Goal: Task Accomplishment & Management: Manage account settings

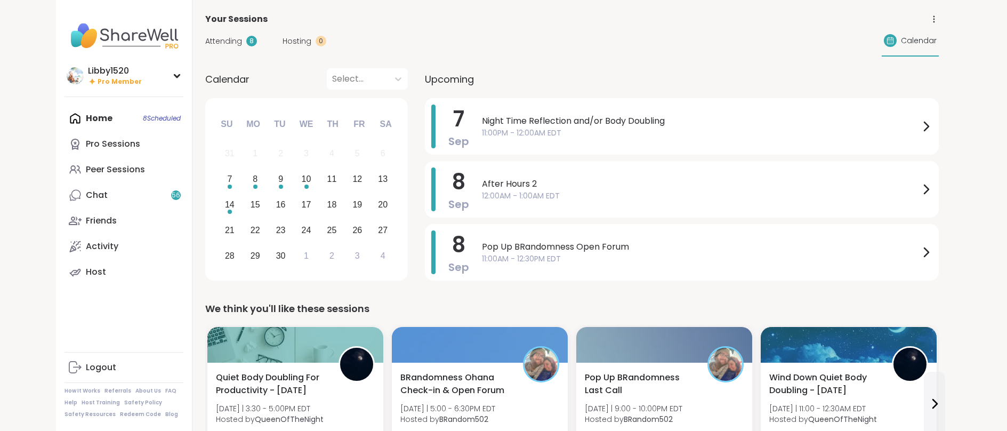
click at [154, 118] on div "Home 8 Scheduled Pro Sessions Peer Sessions Chat 56 Friends Activity Host" at bounding box center [123, 195] width 119 height 179
click at [133, 166] on div "Peer Sessions" at bounding box center [115, 170] width 59 height 12
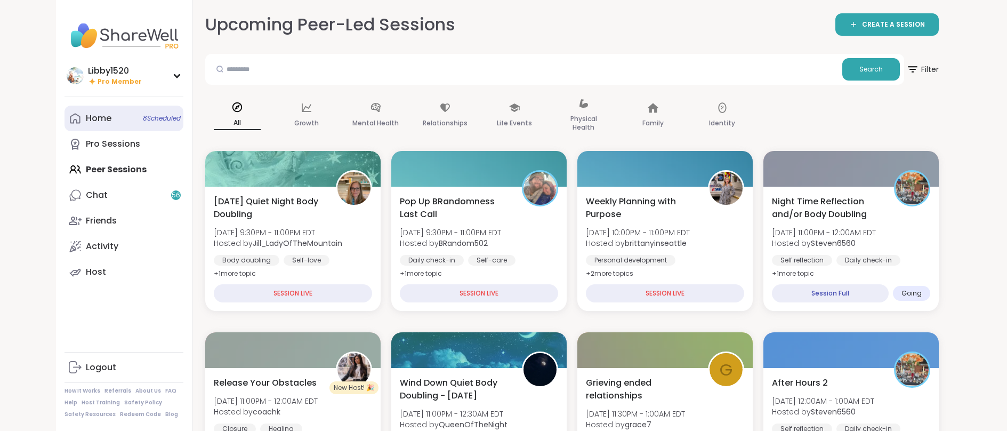
click at [134, 120] on link "Home 8 Scheduled" at bounding box center [123, 119] width 119 height 26
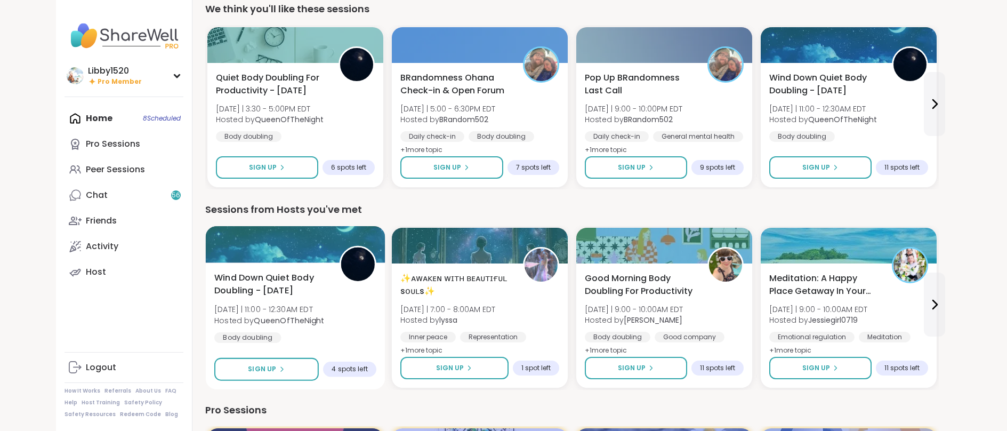
scroll to position [175, 0]
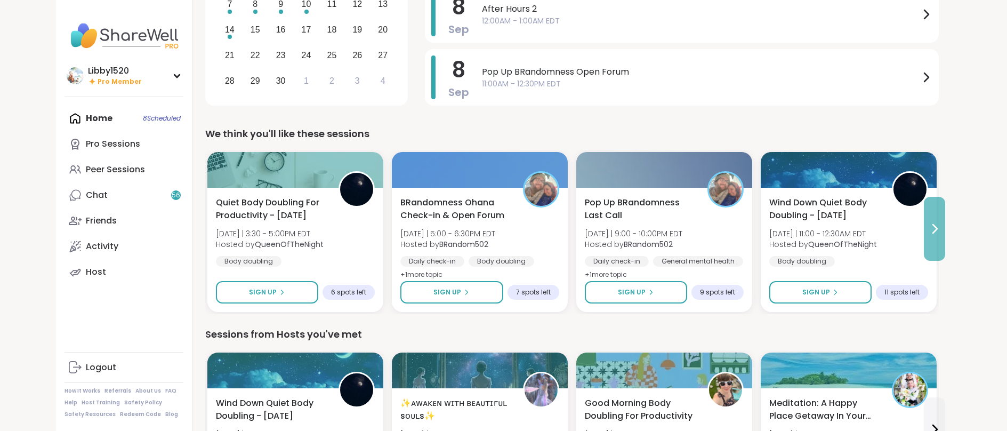
click at [934, 229] on icon at bounding box center [934, 228] width 13 height 13
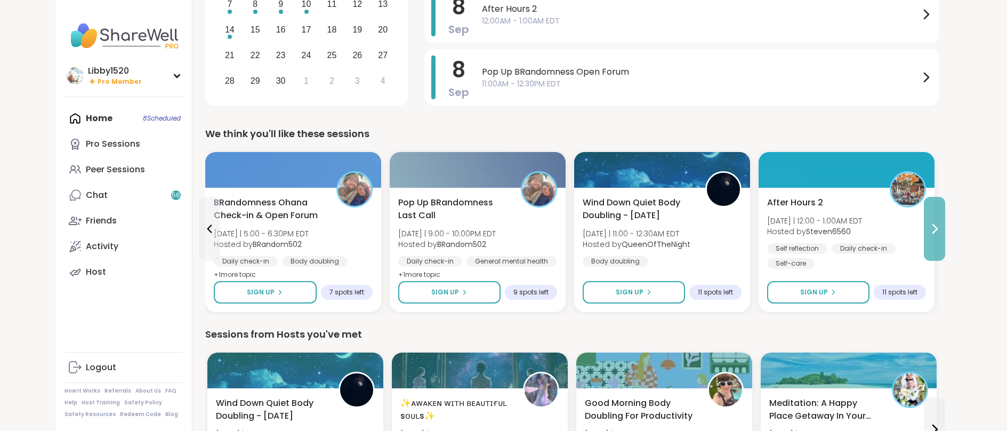
click at [934, 229] on icon at bounding box center [934, 228] width 13 height 13
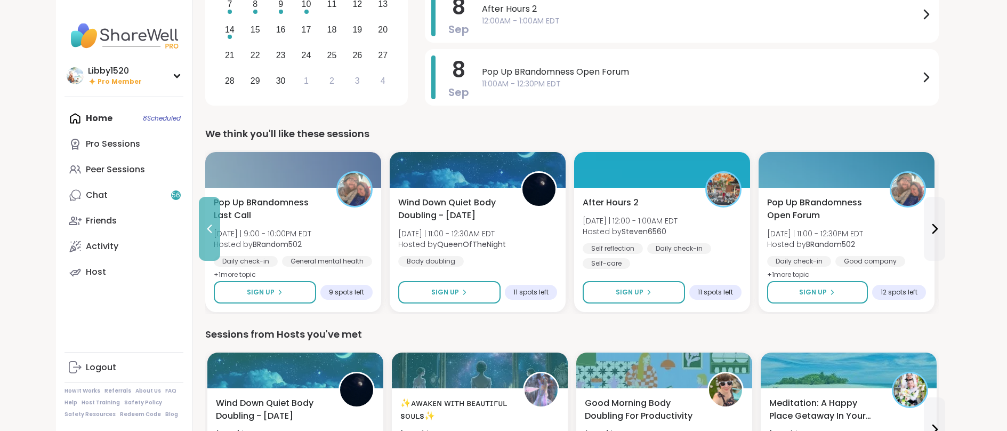
click at [214, 231] on icon at bounding box center [209, 228] width 13 height 13
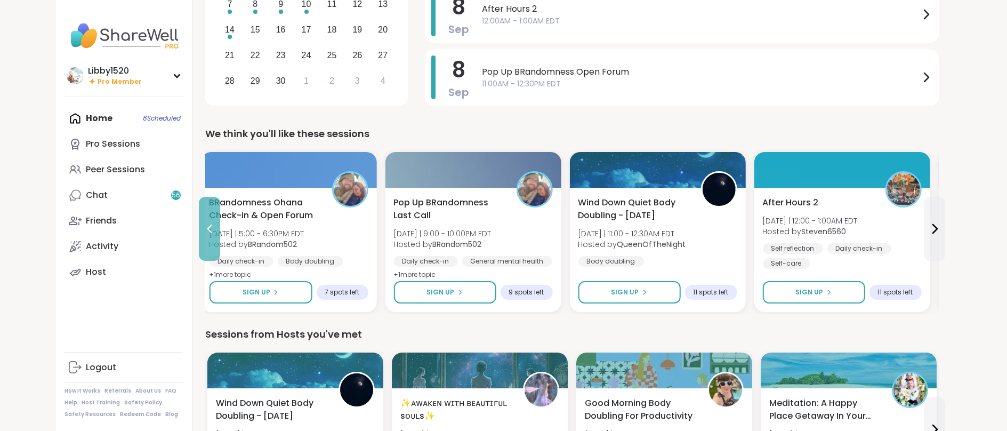
click at [214, 231] on icon at bounding box center [209, 228] width 13 height 13
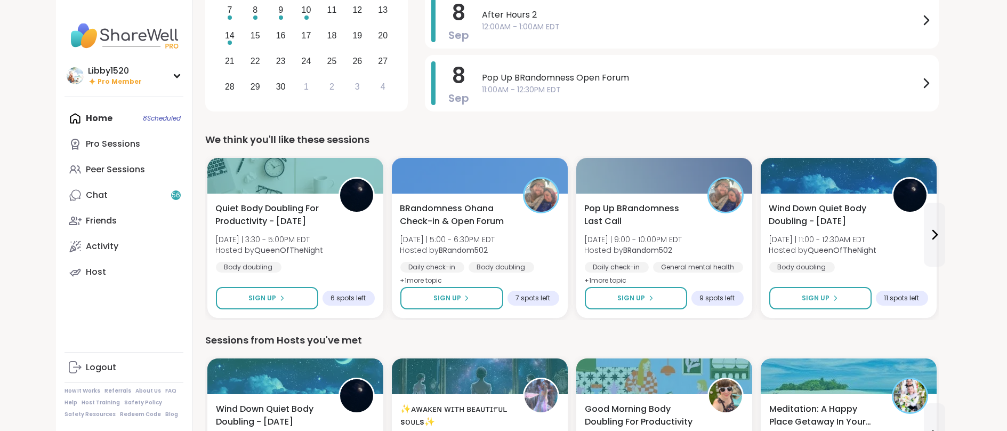
scroll to position [0, 0]
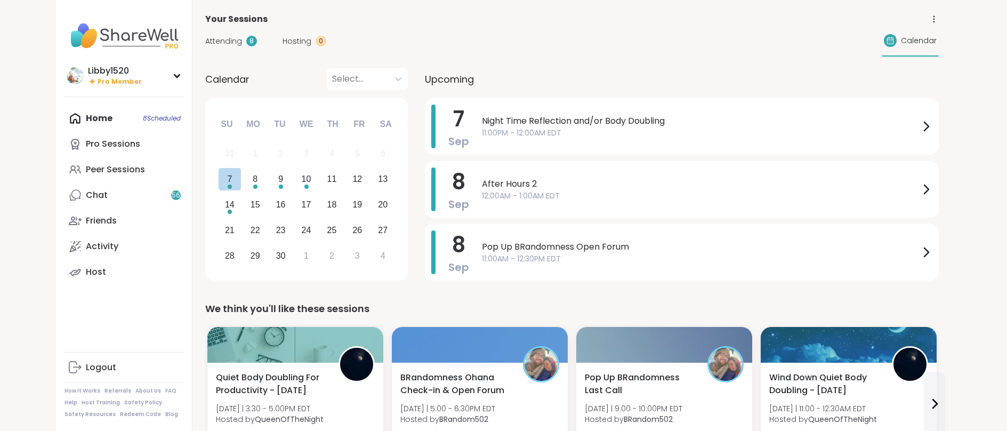
click at [234, 189] on div "7" at bounding box center [229, 179] width 23 height 23
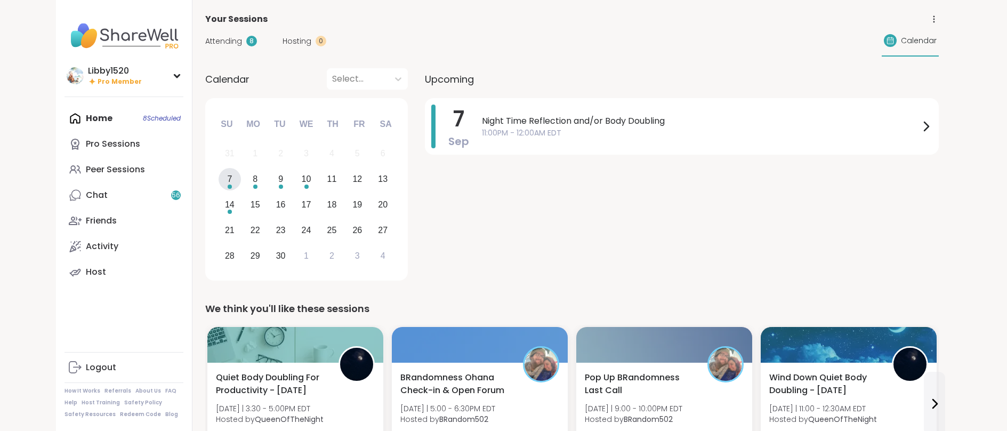
click at [234, 181] on div "7" at bounding box center [229, 179] width 23 height 23
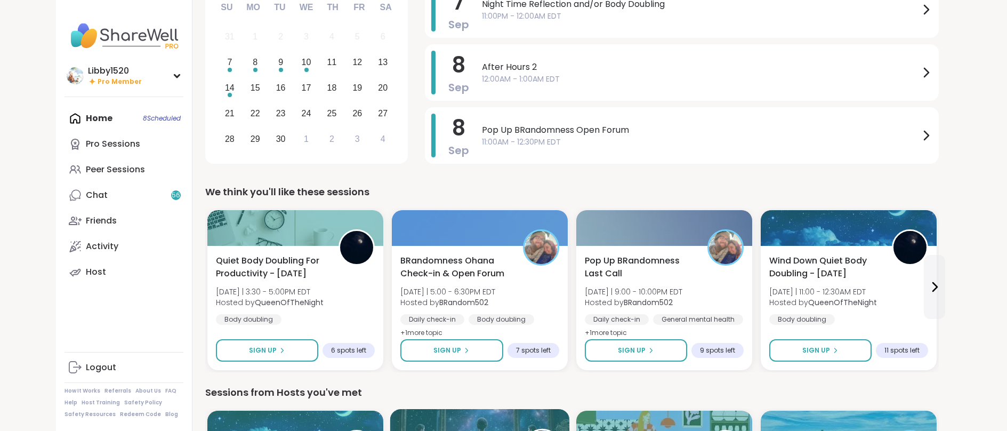
scroll to position [352, 0]
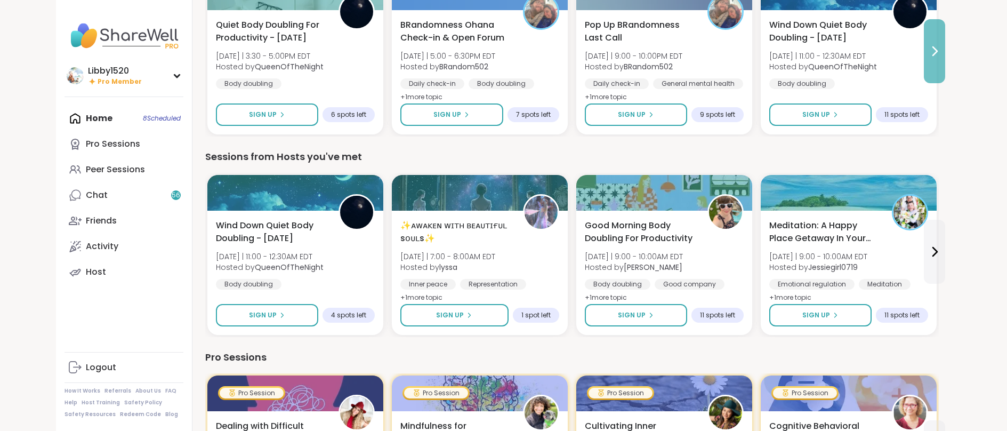
click at [936, 47] on icon at bounding box center [934, 51] width 13 height 13
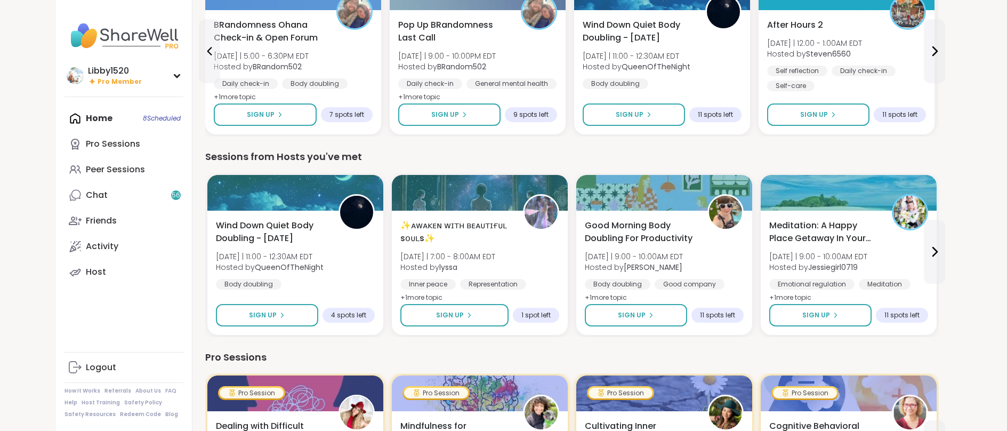
click at [103, 115] on div "Home 8 Scheduled Pro Sessions Peer Sessions Chat 56 Friends Activity Host" at bounding box center [123, 195] width 119 height 179
click at [147, 117] on div "Home 8 Scheduled Pro Sessions Peer Sessions Chat 56 Friends Activity Host" at bounding box center [123, 195] width 119 height 179
click at [95, 120] on div "Home 8 Scheduled Pro Sessions Peer Sessions Chat 56 Friends Activity Host" at bounding box center [123, 195] width 119 height 179
click at [98, 122] on div "Home 8 Scheduled Pro Sessions Peer Sessions Chat 56 Friends Activity Host" at bounding box center [123, 195] width 119 height 179
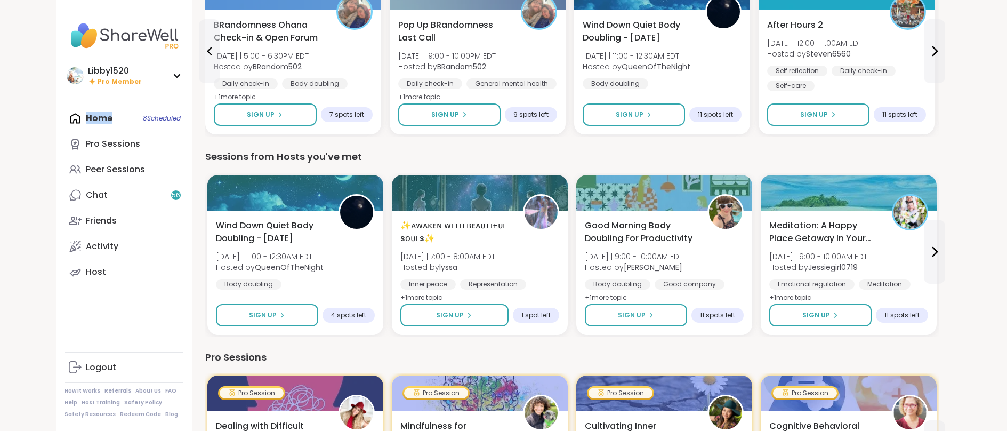
click at [98, 122] on div "Home 8 Scheduled Pro Sessions Peer Sessions Chat 56 Friends Activity Host" at bounding box center [123, 195] width 119 height 179
click at [127, 76] on div "Libby1520" at bounding box center [115, 71] width 54 height 12
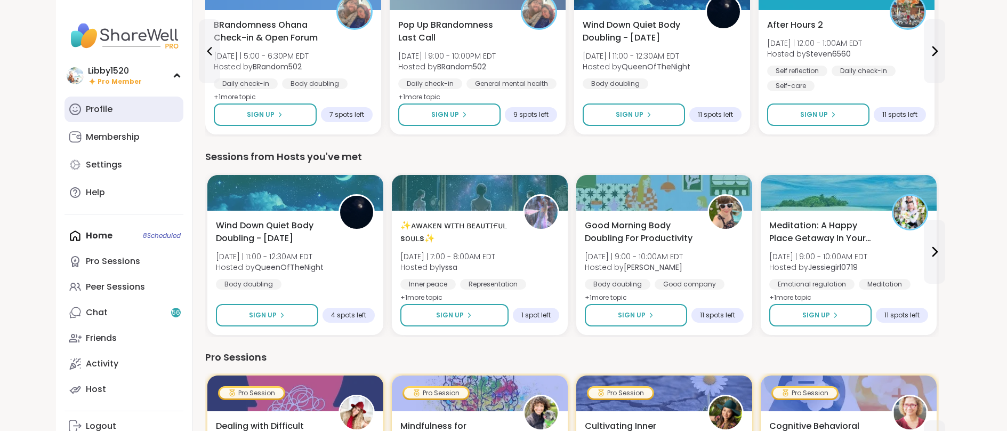
click at [116, 111] on link "Profile" at bounding box center [123, 109] width 119 height 26
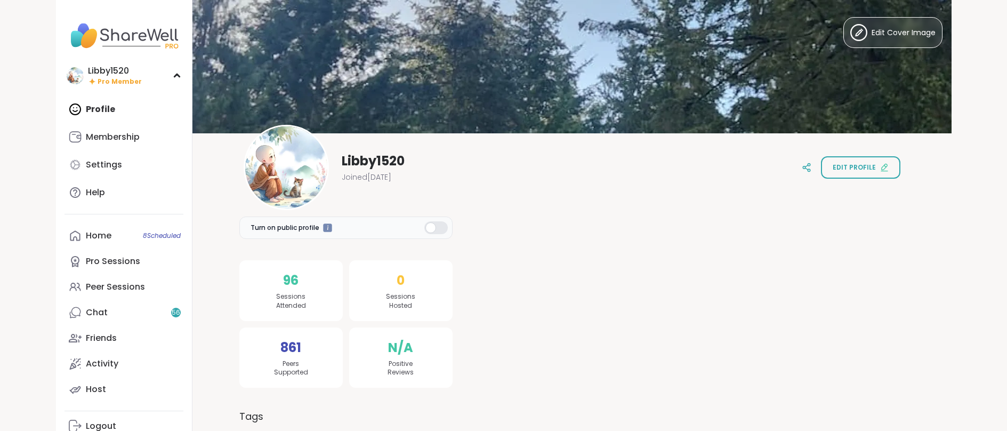
scroll to position [275, 0]
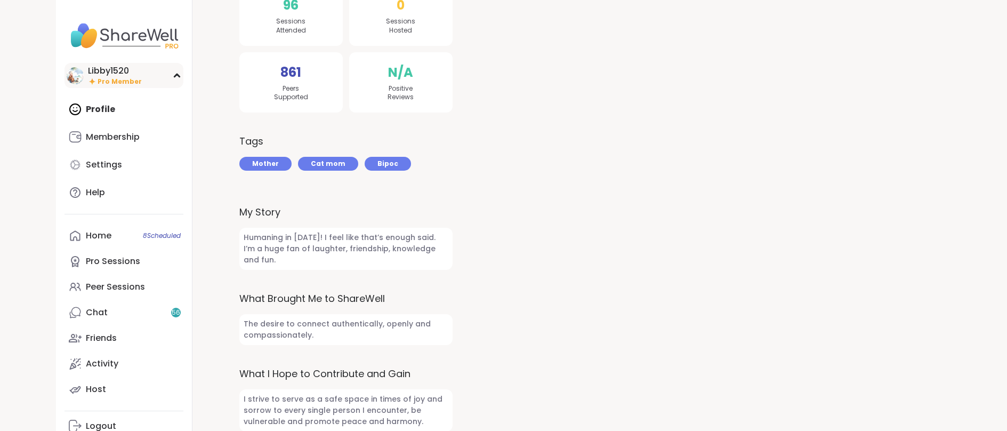
click at [106, 79] on span "Pro Member" at bounding box center [120, 81] width 44 height 9
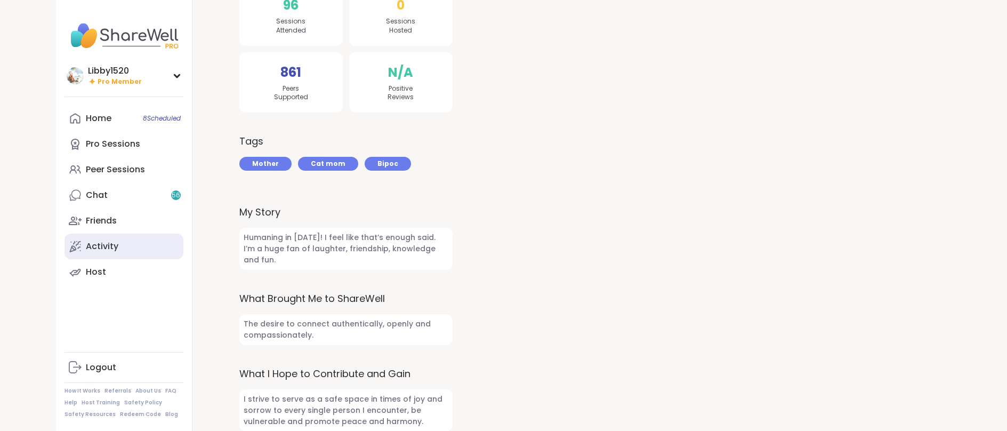
click at [131, 238] on link "Activity" at bounding box center [123, 246] width 119 height 26
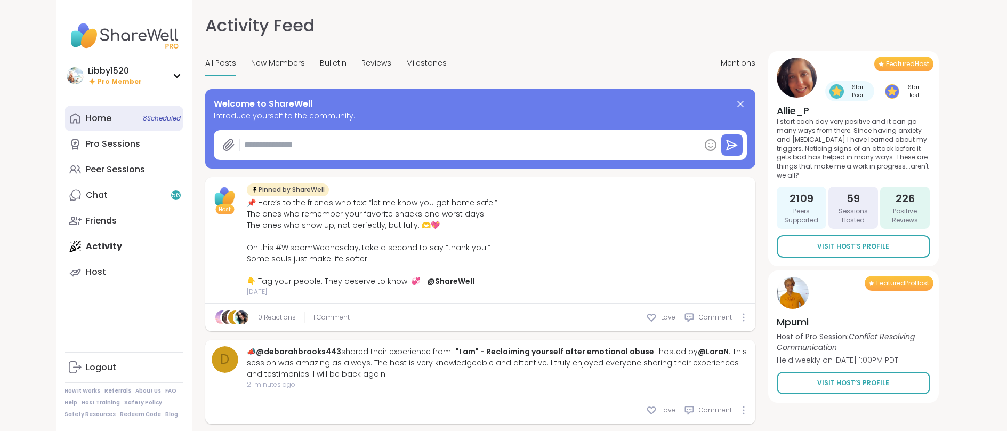
click at [91, 112] on div "Home 8 Scheduled" at bounding box center [99, 118] width 26 height 12
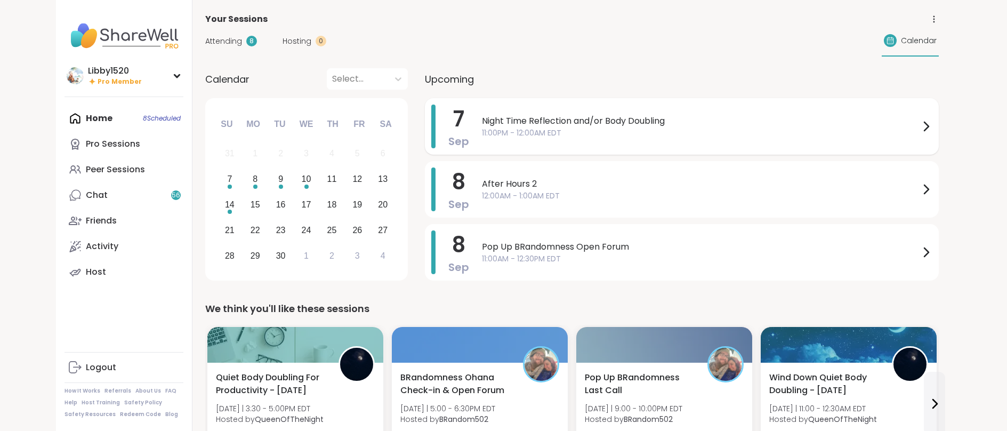
click at [930, 122] on icon at bounding box center [925, 126] width 13 height 13
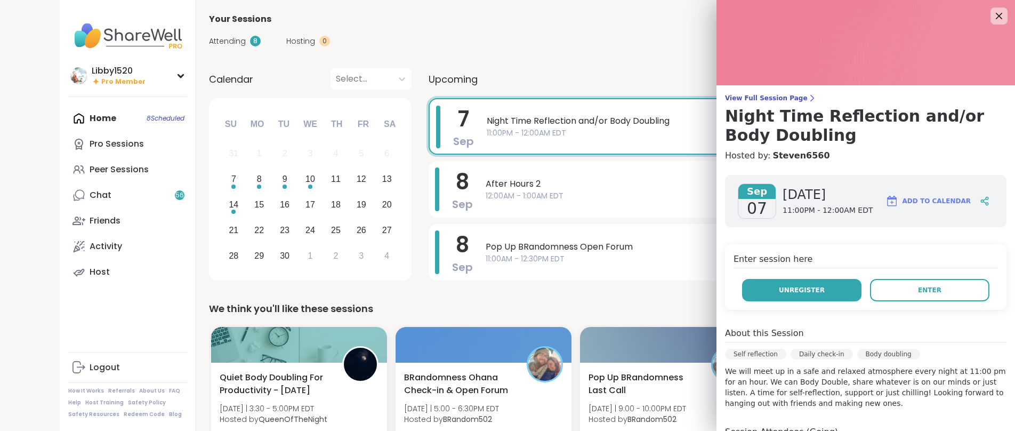
click at [804, 286] on span "Unregister" at bounding box center [802, 290] width 46 height 10
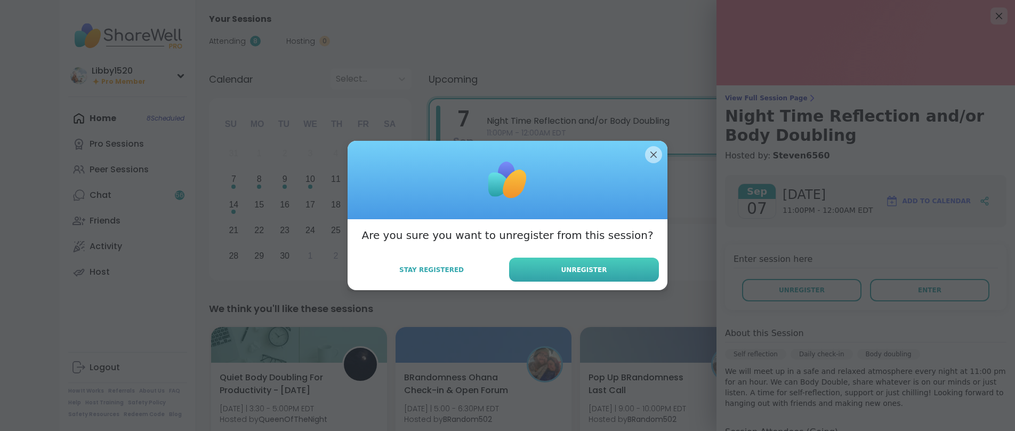
click at [593, 272] on span "Unregister" at bounding box center [584, 270] width 46 height 10
